Goal: Register for event/course

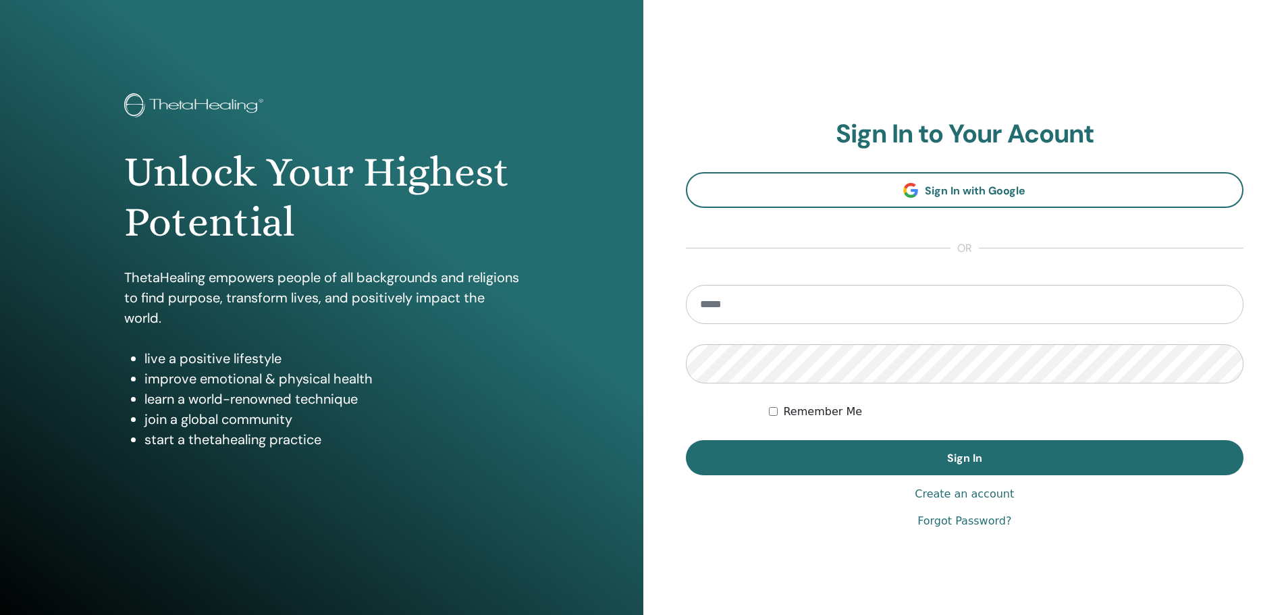
type input "**********"
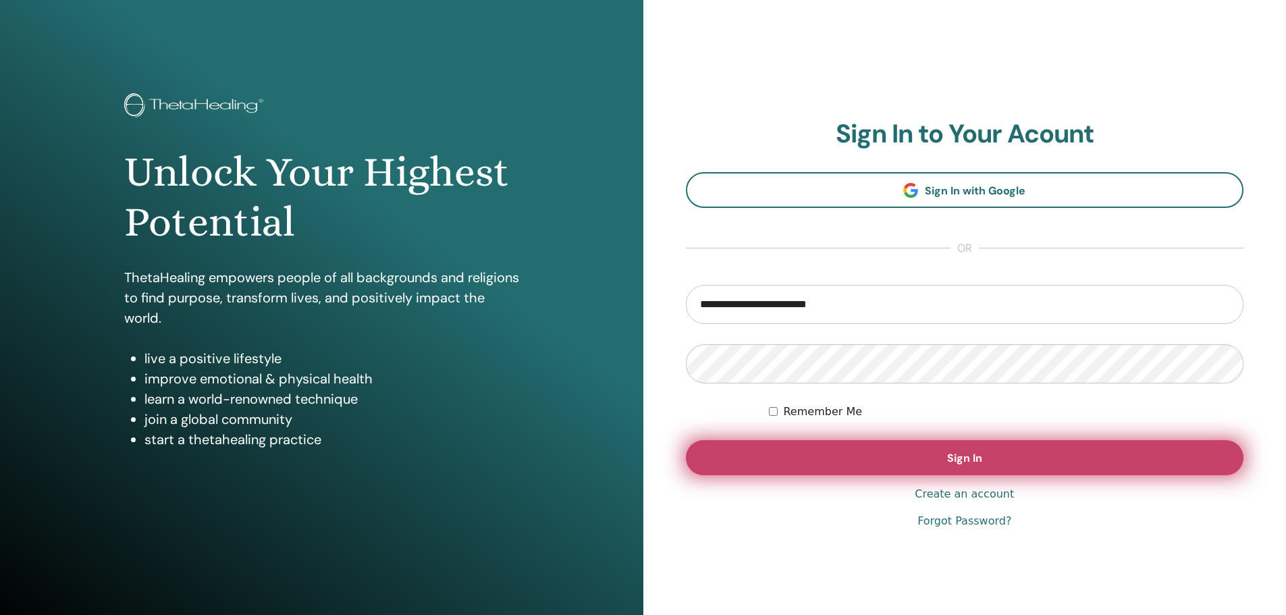
click at [823, 452] on button "Sign In" at bounding box center [965, 457] width 558 height 35
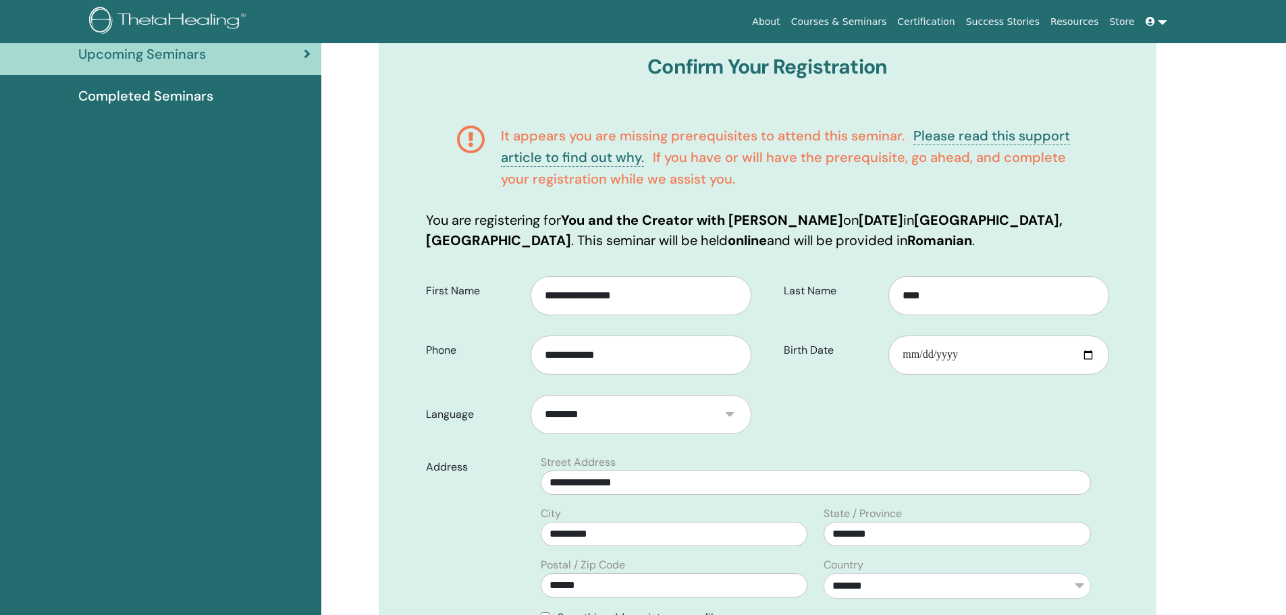
scroll to position [235, 0]
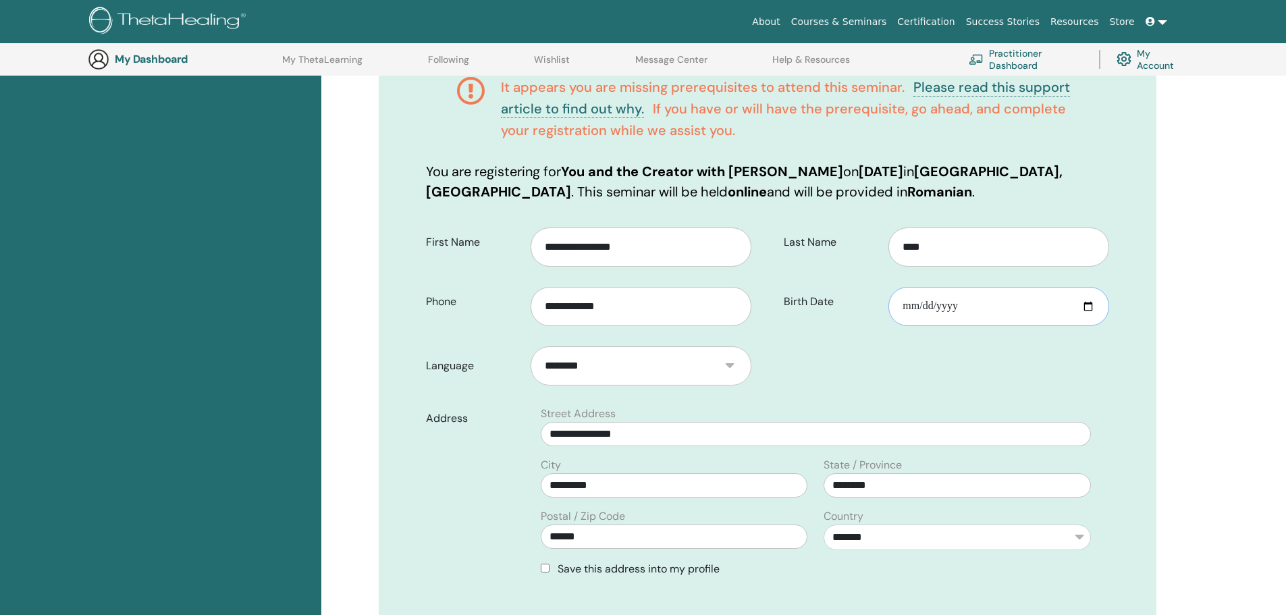
click at [936, 309] on input "Birth Date" at bounding box center [999, 306] width 220 height 39
click at [949, 307] on input "Birth Date" at bounding box center [999, 306] width 220 height 39
click at [908, 304] on input "Birth Date" at bounding box center [999, 306] width 220 height 39
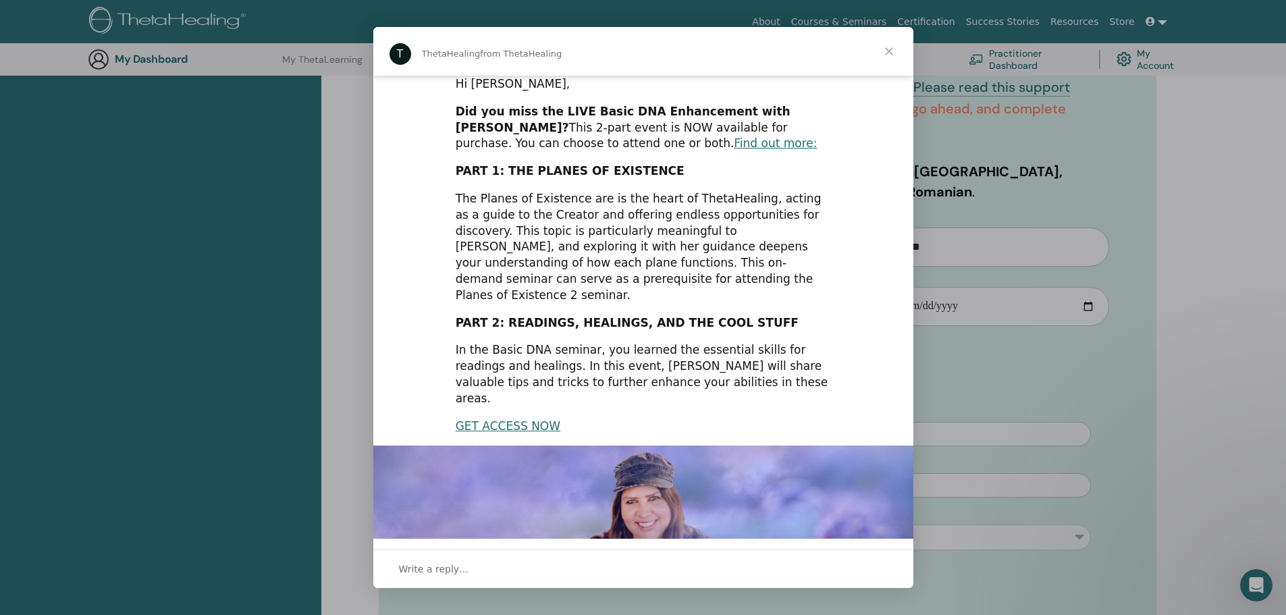
scroll to position [186, 0]
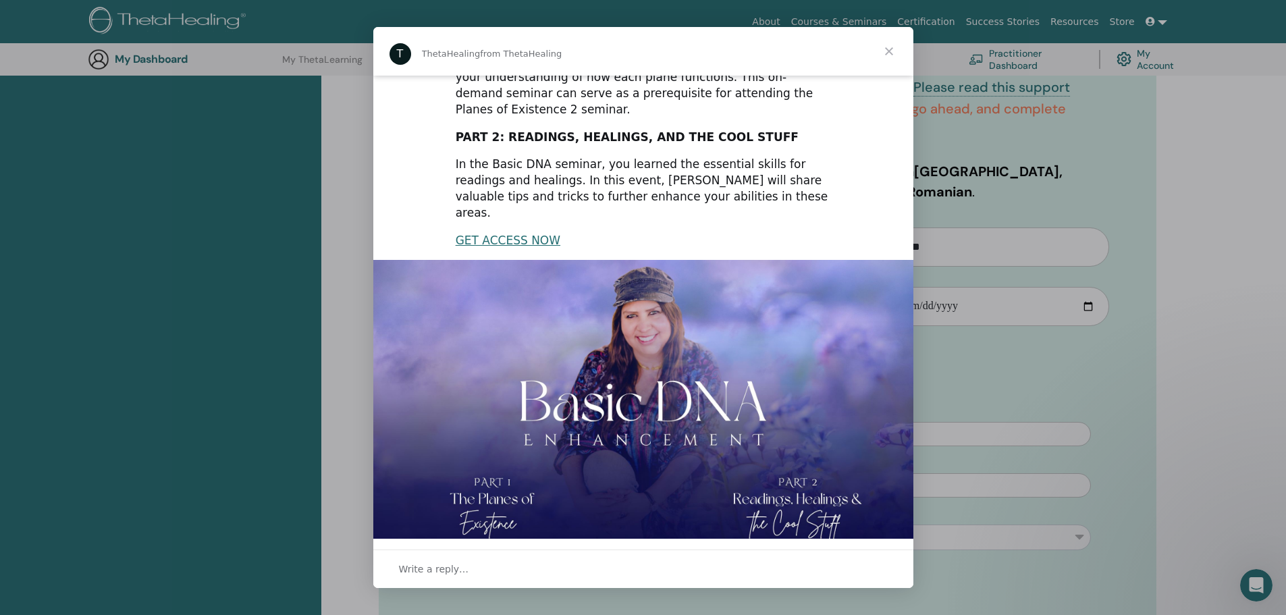
click at [898, 47] on span "Close" at bounding box center [889, 51] width 49 height 49
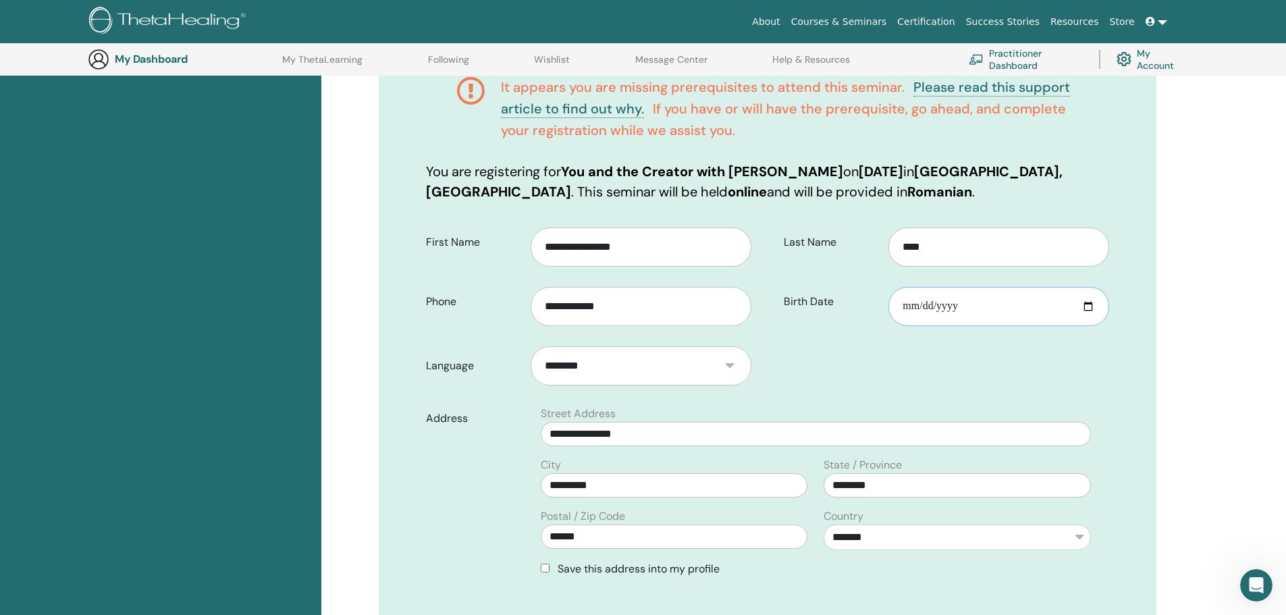
click at [943, 307] on input "Birth Date" at bounding box center [999, 306] width 220 height 39
type input "**********"
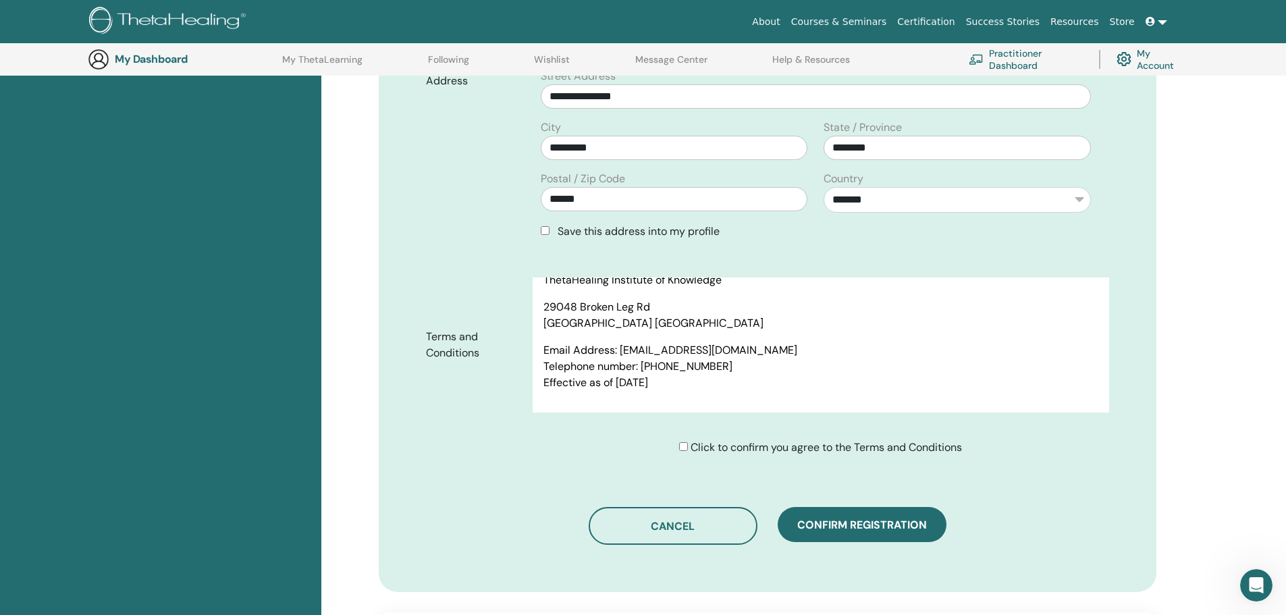
scroll to position [5642, 0]
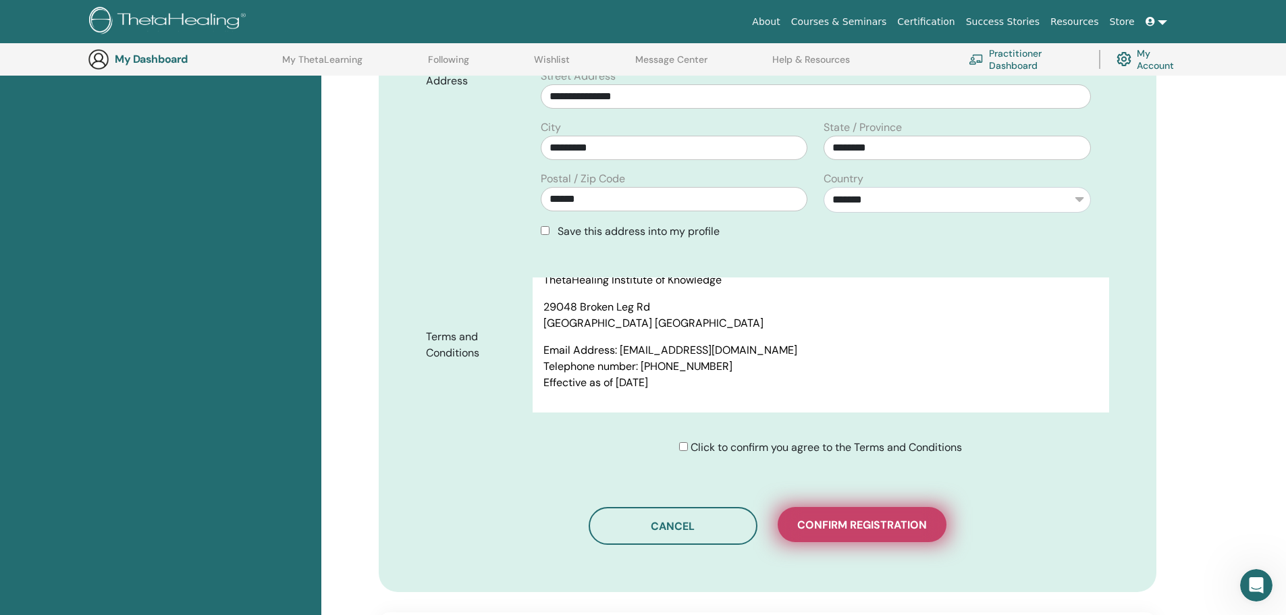
click at [906, 533] on button "Confirm registration" at bounding box center [862, 524] width 169 height 35
